Goal: Information Seeking & Learning: Learn about a topic

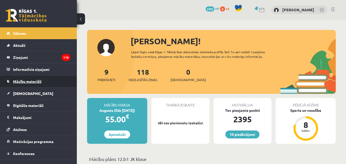
click at [19, 81] on span "Mācību materiāli" at bounding box center [27, 81] width 28 height 5
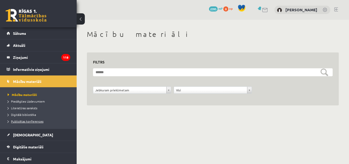
click at [20, 122] on span "Publicētas konferences" at bounding box center [26, 121] width 36 height 4
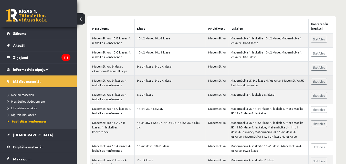
scroll to position [109, 0]
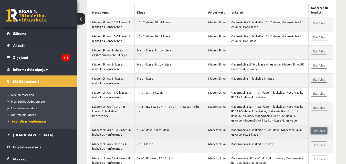
click at [320, 130] on link "Skatīties" at bounding box center [319, 130] width 16 height 7
